Goal: Find contact information: Obtain details needed to contact an individual or organization

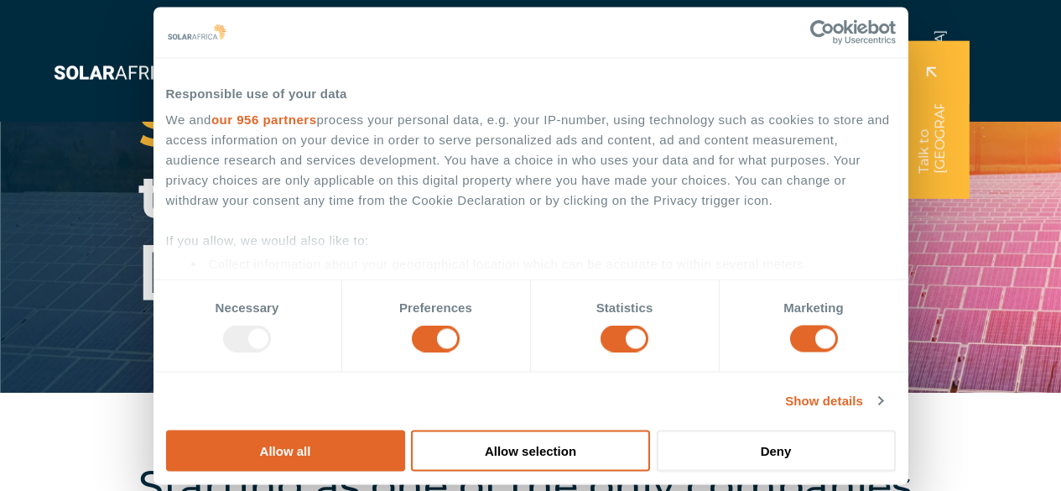
scroll to position [223, 0]
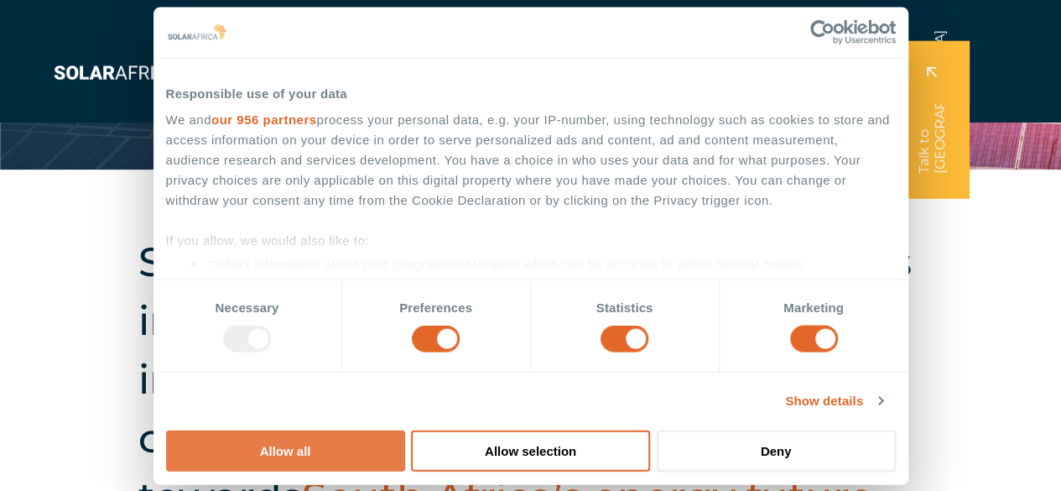
click at [405, 430] on button "Allow all" at bounding box center [285, 450] width 239 height 41
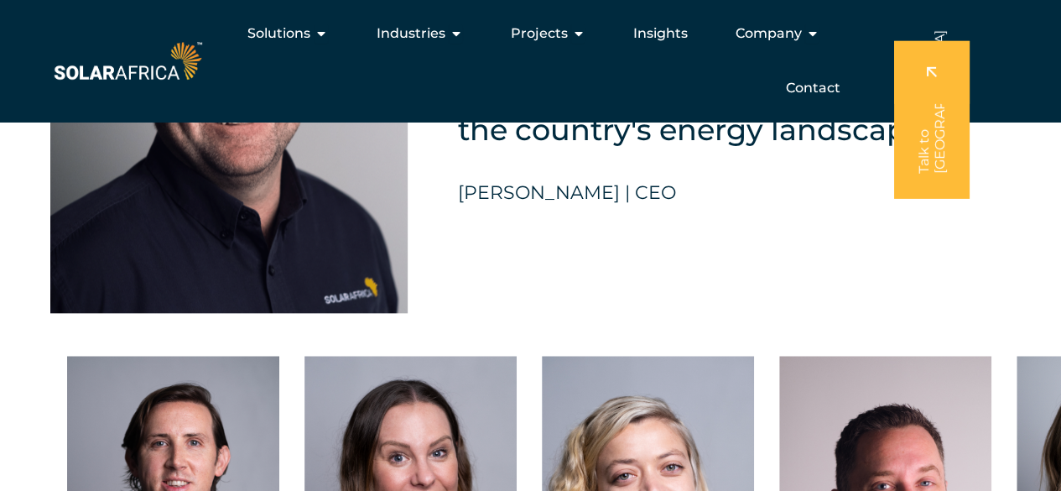
scroll to position [3803, 0]
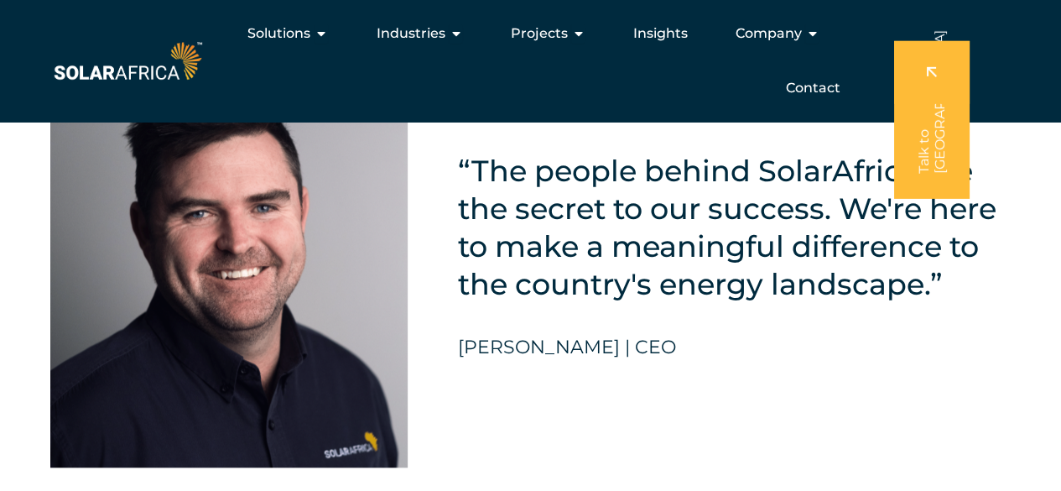
drag, startPoint x: 459, startPoint y: 381, endPoint x: 681, endPoint y: 383, distance: 221.5
click at [681, 383] on div "“The people behind SolarAfrica are the secret to our success. We're here to mak…" at bounding box center [734, 268] width 553 height 399
copy h5 "[PERSON_NAME] | CEO"
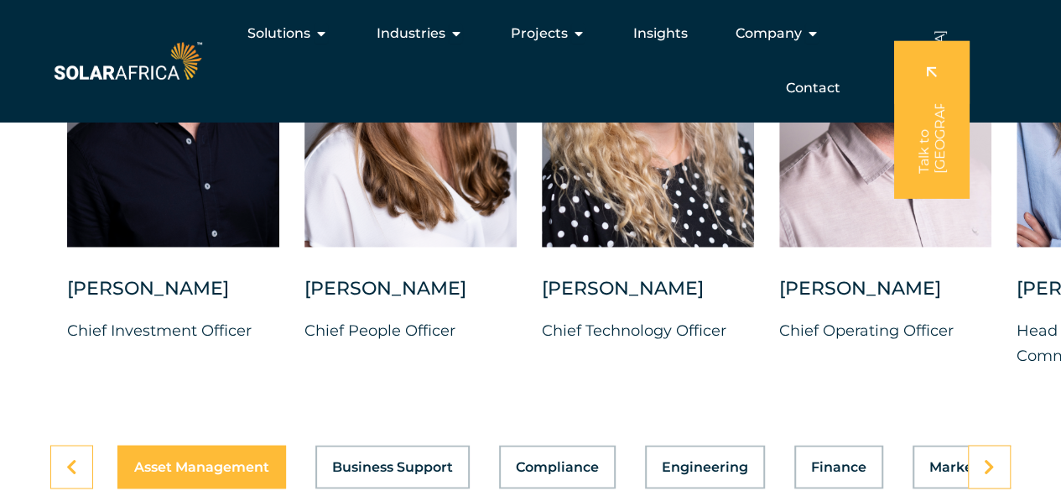
scroll to position [4352, 0]
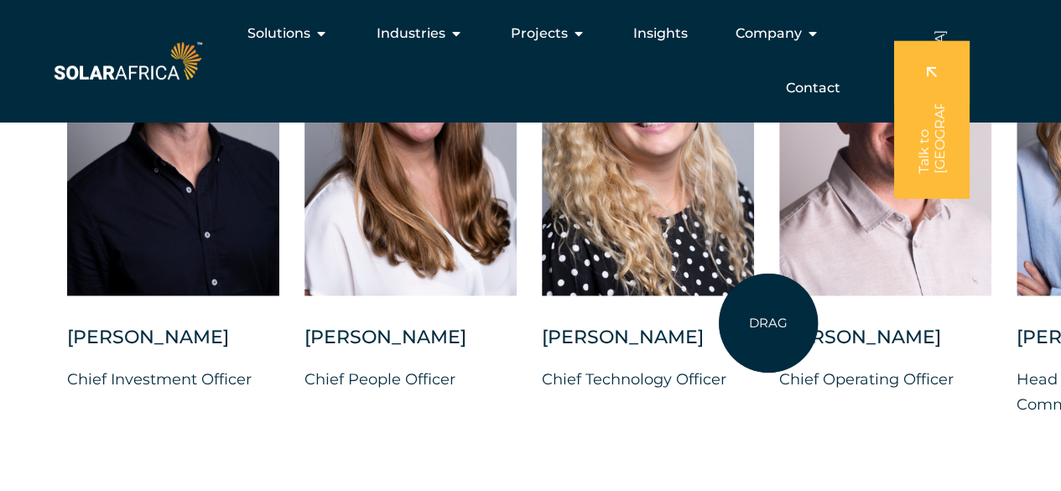
click at [769, 323] on div "[PERSON_NAME] Chief Investment Officer [PERSON_NAME] Chief People Officer [PERS…" at bounding box center [1017, 202] width 2034 height 482
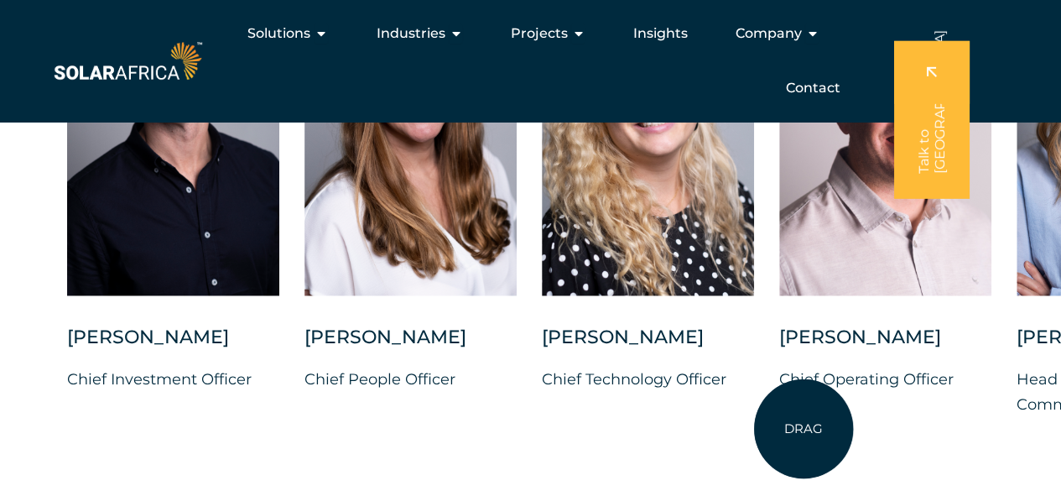
click at [804, 419] on div "[PERSON_NAME] Chief Operating Officer" at bounding box center [886, 372] width 212 height 94
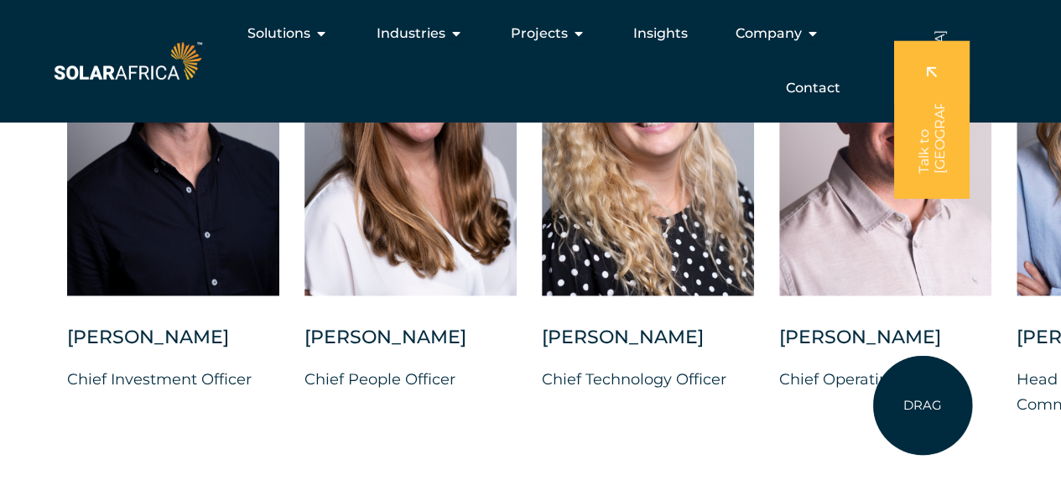
click at [923, 392] on p "Chief Operating Officer" at bounding box center [886, 379] width 212 height 25
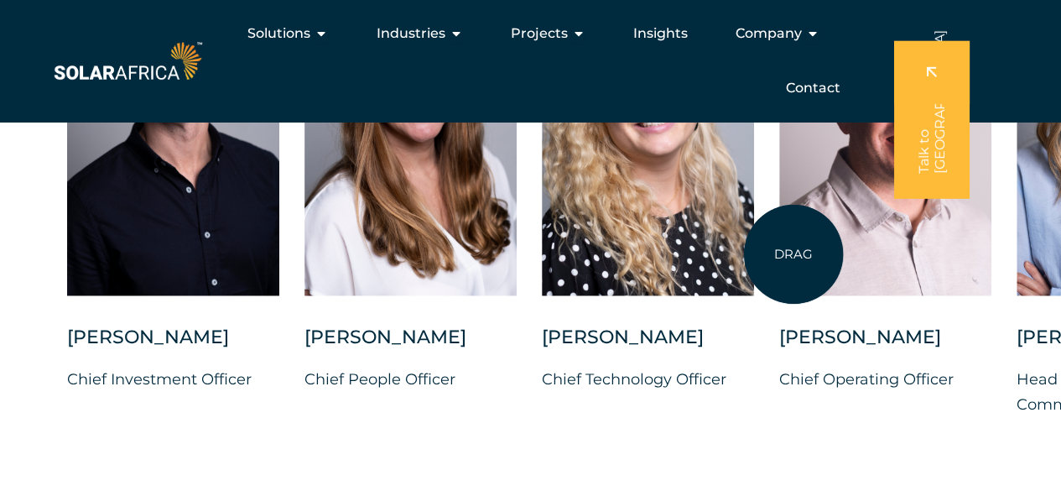
drag, startPoint x: 923, startPoint y: 405, endPoint x: 784, endPoint y: 218, distance: 233.3
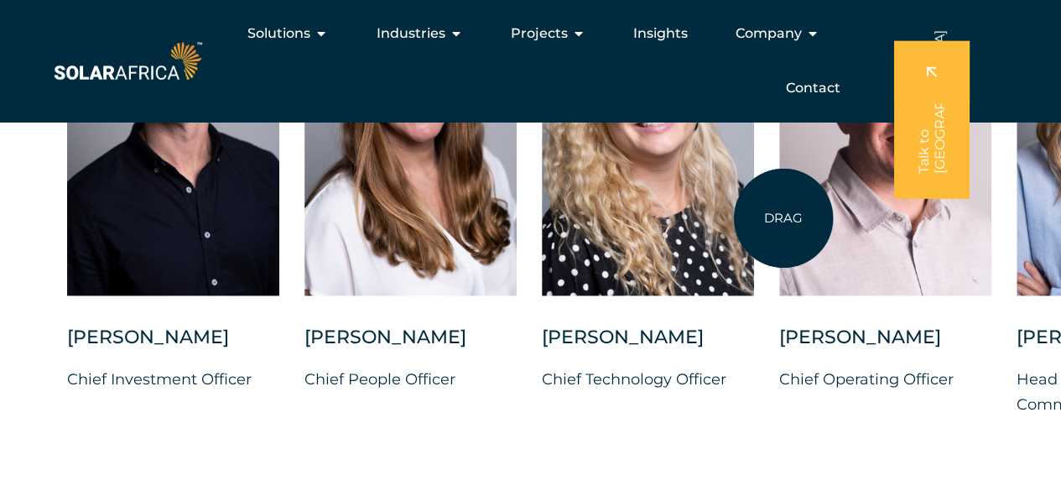
drag, startPoint x: 784, startPoint y: 218, endPoint x: 764, endPoint y: 340, distance: 123.3
click at [764, 340] on div "[PERSON_NAME] Chief Investment Officer [PERSON_NAME] Chief People Officer [PERS…" at bounding box center [1017, 202] width 2034 height 482
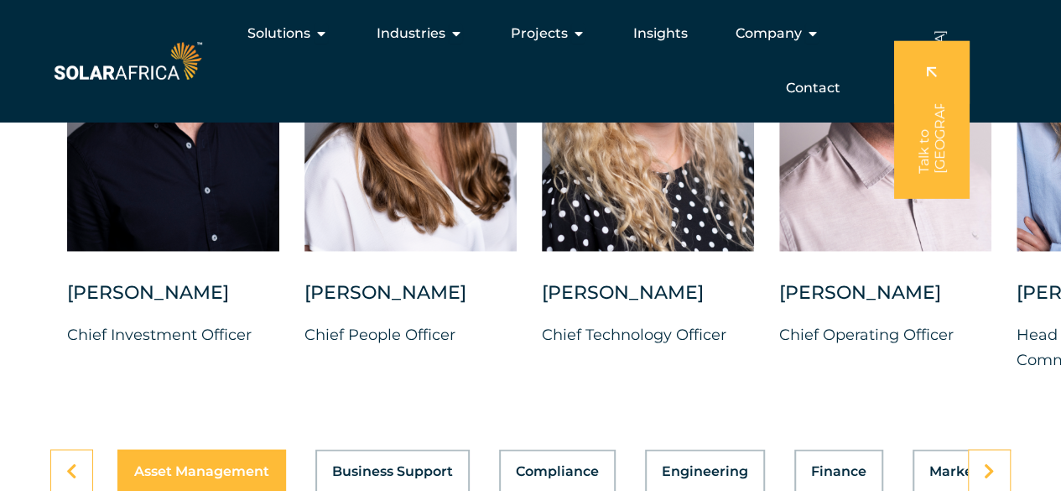
scroll to position [4388, 0]
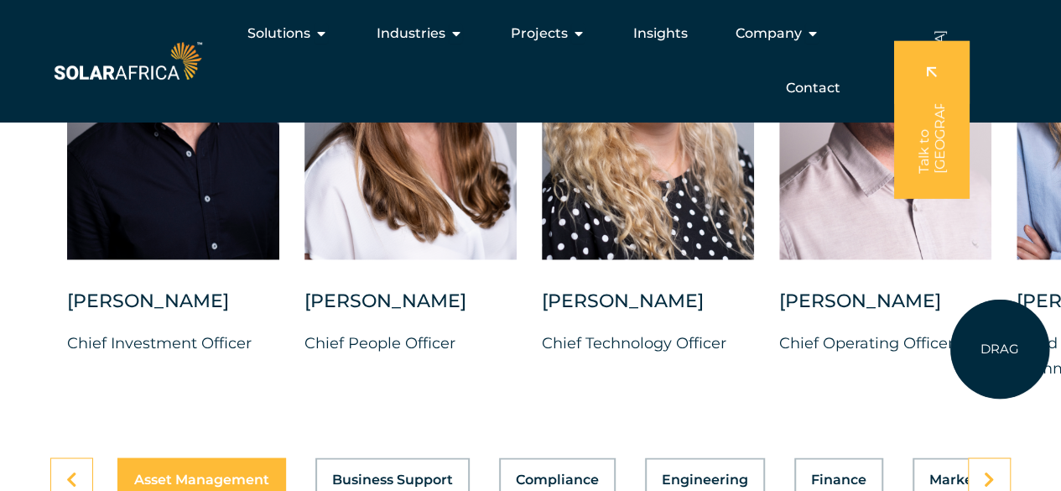
click at [1000, 349] on div "[PERSON_NAME] Chief Investment Officer [PERSON_NAME] Chief People Officer [PERS…" at bounding box center [1017, 166] width 2034 height 482
